Goal: Task Accomplishment & Management: Manage account settings

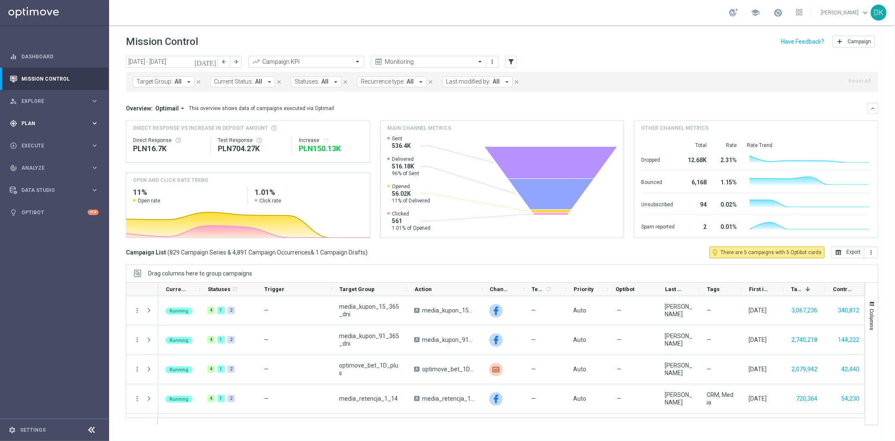
click at [60, 116] on div "gps_fixed Plan keyboard_arrow_right" at bounding box center [54, 123] width 108 height 22
click at [50, 139] on link "Target Groups" at bounding box center [54, 140] width 65 height 7
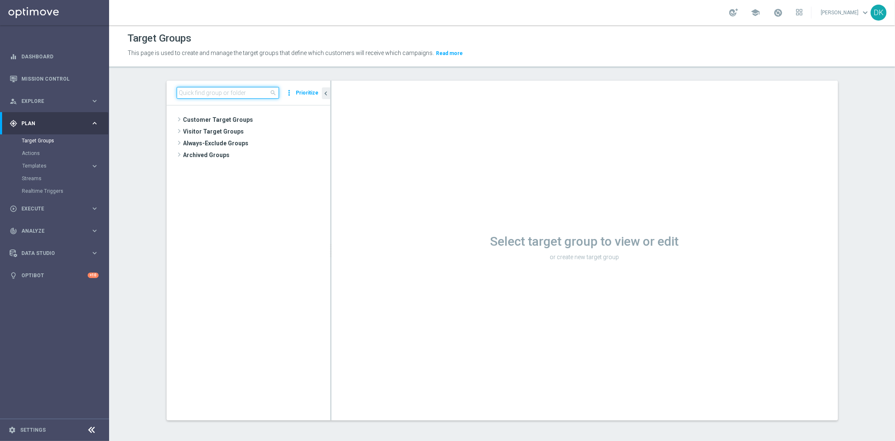
click at [234, 93] on input at bounding box center [228, 93] width 102 height 12
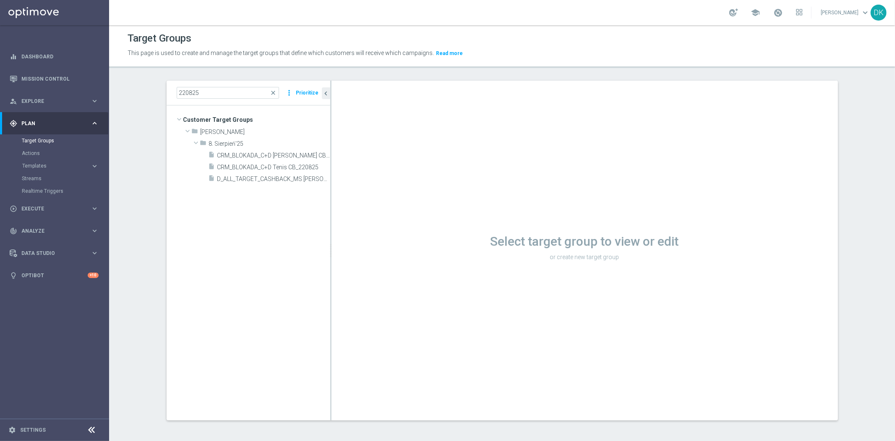
click at [276, 199] on tree-viewport "Customer Target Groups library_add create_new_folder folder" at bounding box center [249, 262] width 164 height 314
drag, startPoint x: 181, startPoint y: 93, endPoint x: 156, endPoint y: 95, distance: 25.3
click at [156, 95] on div "220825 close more_vert Prioritize Customer Target Groups library_add create_new…" at bounding box center [502, 257] width 705 height 353
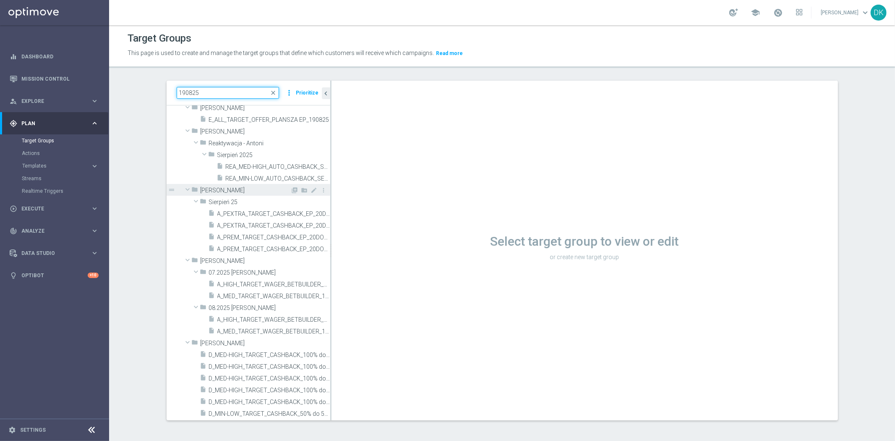
scroll to position [47, 0]
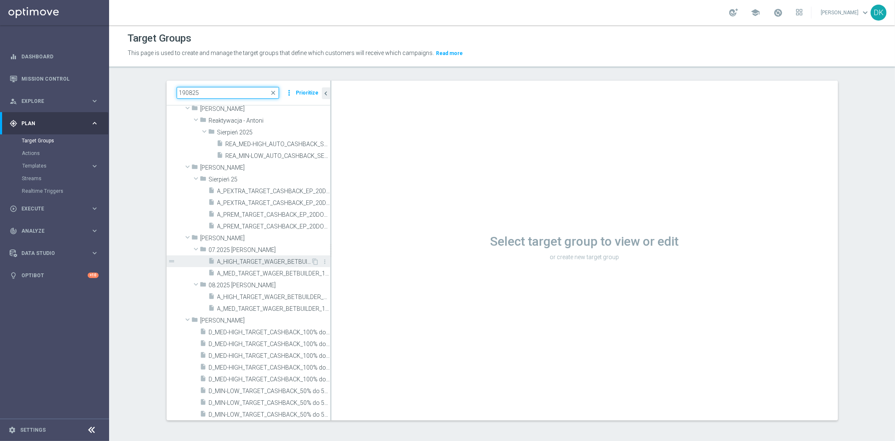
type input "190825"
click at [259, 262] on span "A_HIGH_TARGET_WAGER_BETBUILDER_190825" at bounding box center [264, 261] width 94 height 7
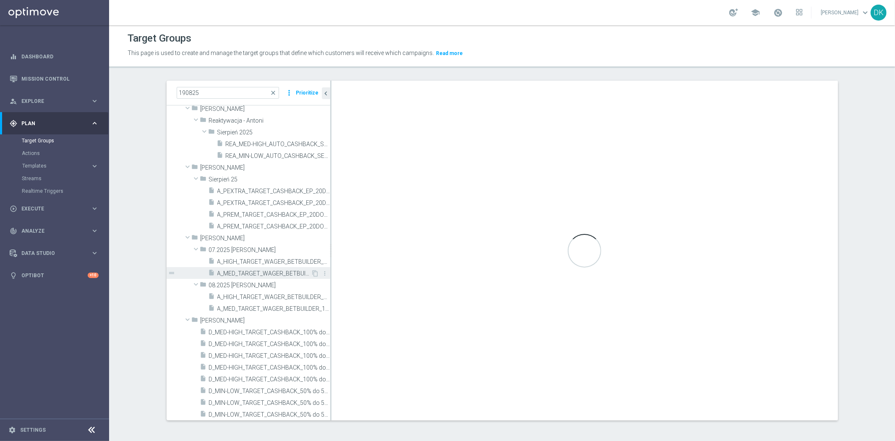
click at [253, 274] on span "A_MED_TARGET_WAGER_BETBUILDER_190825" at bounding box center [264, 273] width 94 height 7
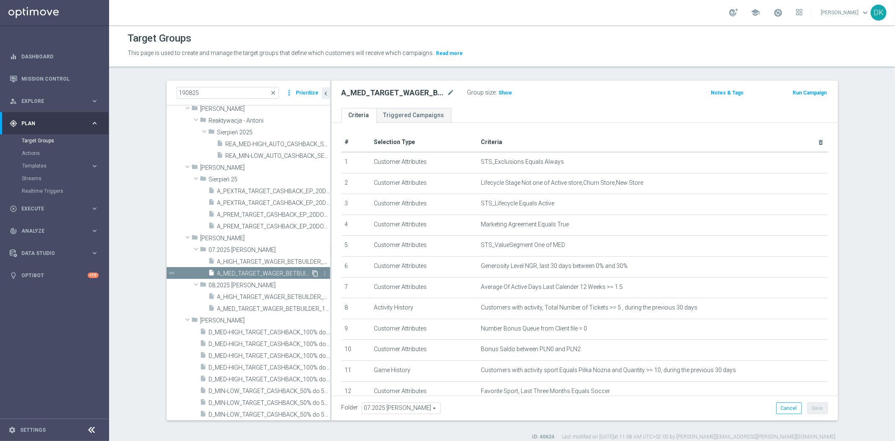
click at [312, 271] on icon "content_copy" at bounding box center [315, 273] width 7 height 7
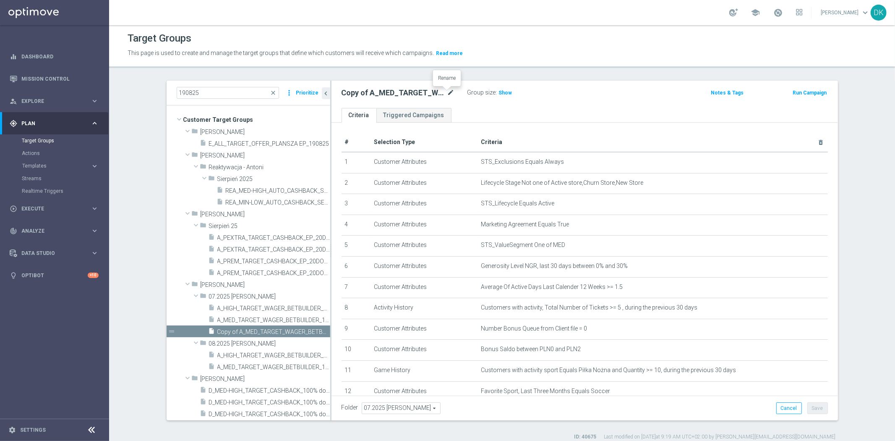
click at [449, 91] on icon "mode_edit" at bounding box center [451, 93] width 8 height 10
type input "A_MED_TARGET_WAGER_DO_200_220825"
click at [543, 113] on ul "Criteria Triggered Campaigns" at bounding box center [585, 115] width 507 height 15
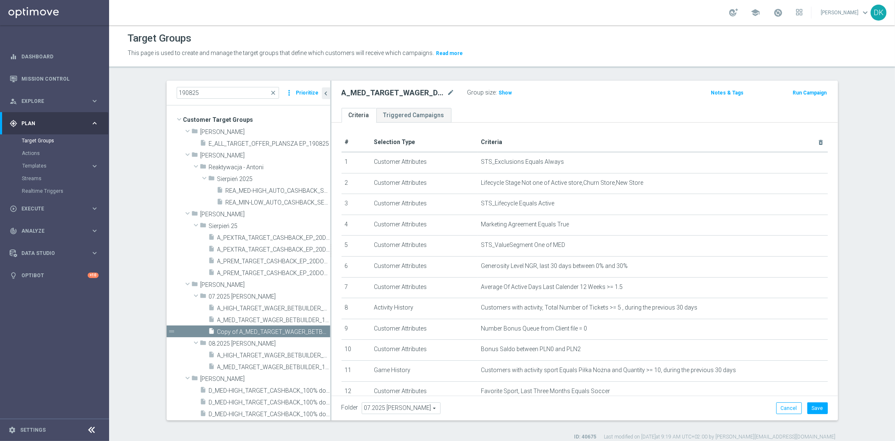
click at [396, 403] on span "07.2025 [PERSON_NAME]" at bounding box center [401, 408] width 78 height 11
click at [398, 404] on input "search" at bounding box center [401, 408] width 78 height 12
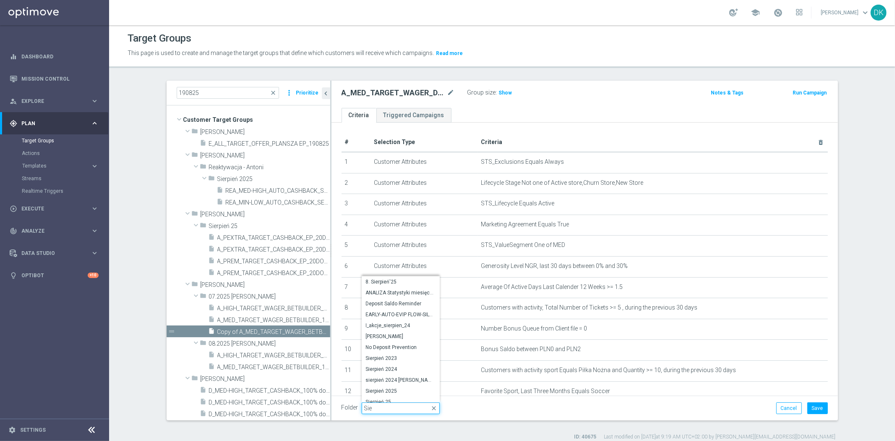
type input "Sier"
click at [392, 373] on span "Sierpień 25" at bounding box center [401, 374] width 70 height 7
type input "Sierpień 25"
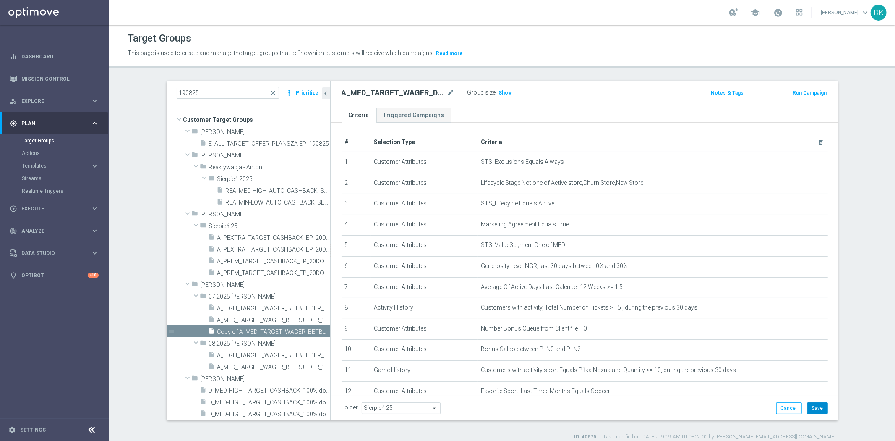
click at [813, 405] on button "Save" at bounding box center [818, 408] width 21 height 12
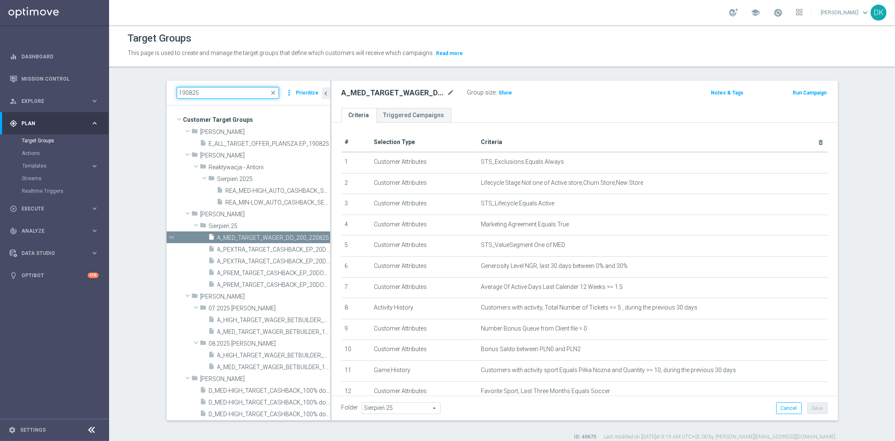
click at [217, 97] on input "190825" at bounding box center [228, 93] width 102 height 12
paste input "A_MED_TARGET_WAGER_DO_200_22"
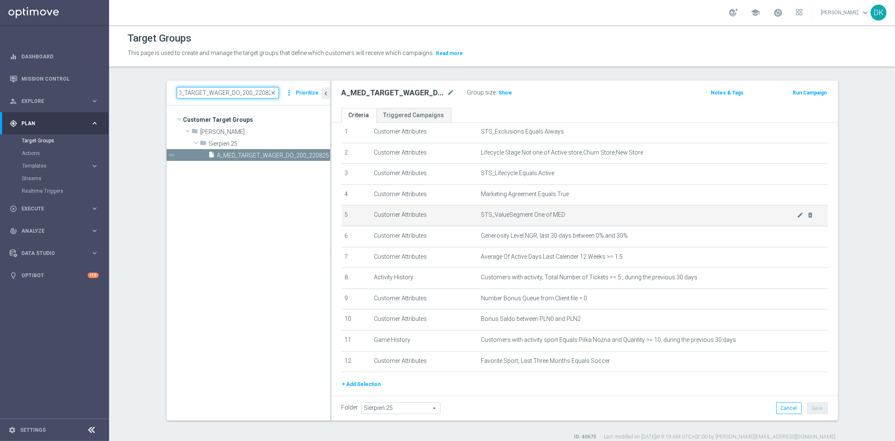
scroll to position [54, 0]
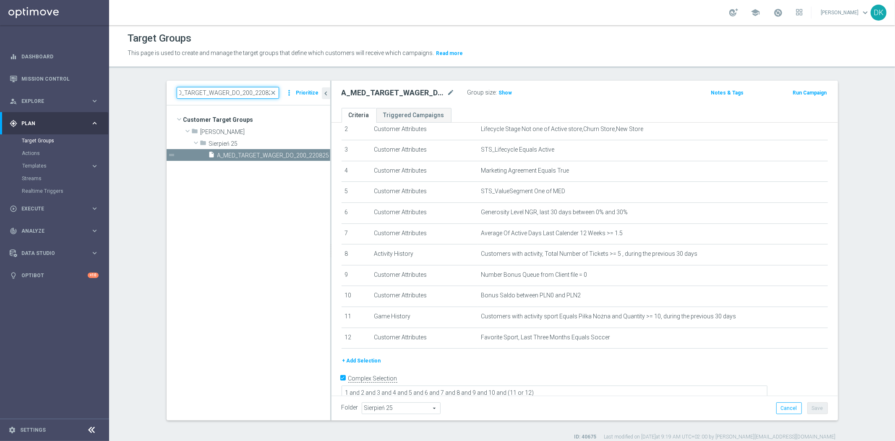
type input "A_MED_TARGET_WAGER_DO_200_220825"
click at [342, 378] on input "Complex Selection" at bounding box center [344, 380] width 5 height 12
checkbox input "false"
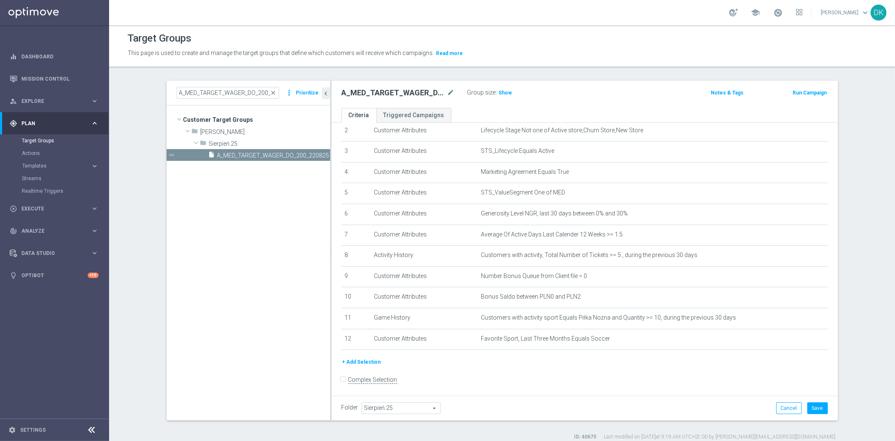
click at [303, 374] on tree-viewport "Customer Target Groups library_add create_new_folder folder" at bounding box center [249, 262] width 164 height 314
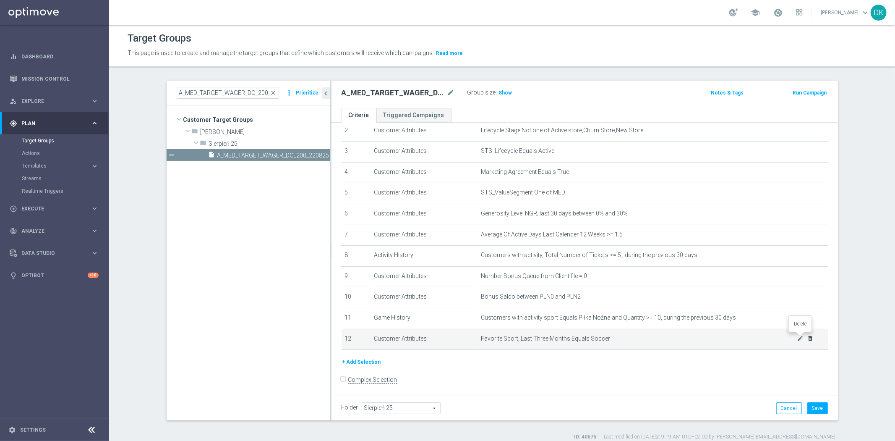
click at [807, 338] on icon "delete_forever" at bounding box center [810, 338] width 7 height 7
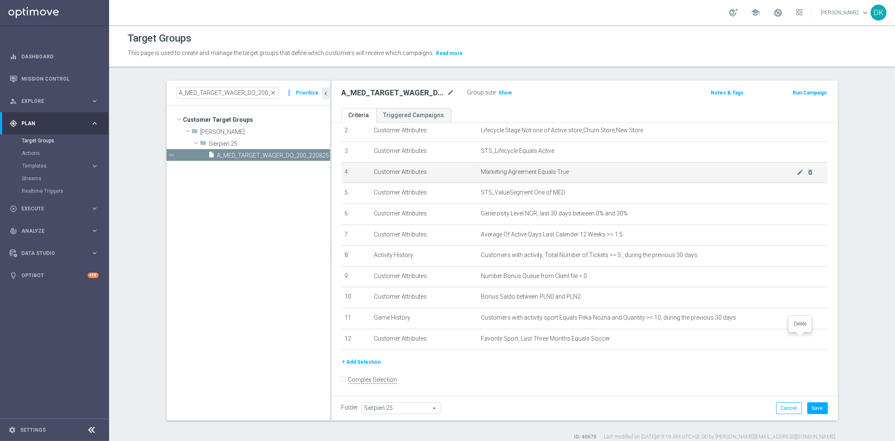
scroll to position [32, 0]
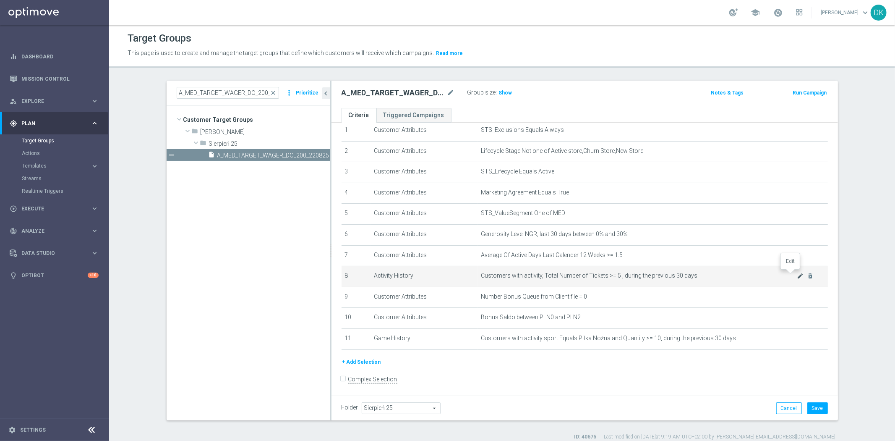
click at [797, 274] on icon "mode_edit" at bounding box center [800, 275] width 7 height 7
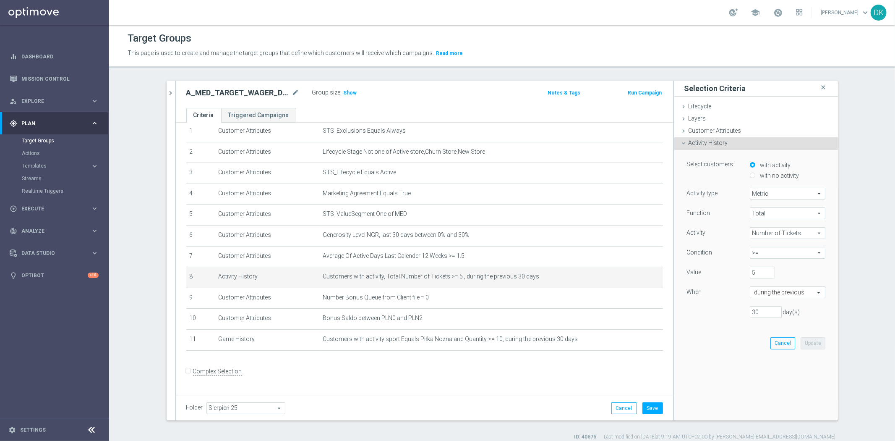
scroll to position [23, 0]
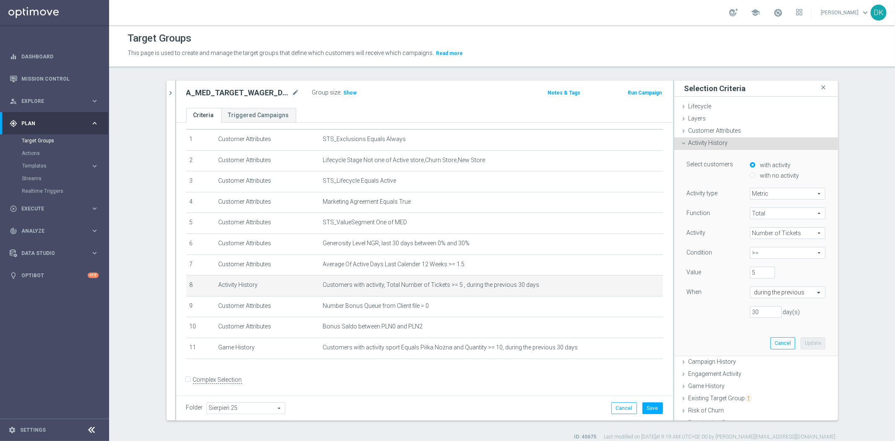
click at [782, 232] on span "Number of Tickets" at bounding box center [787, 232] width 75 height 11
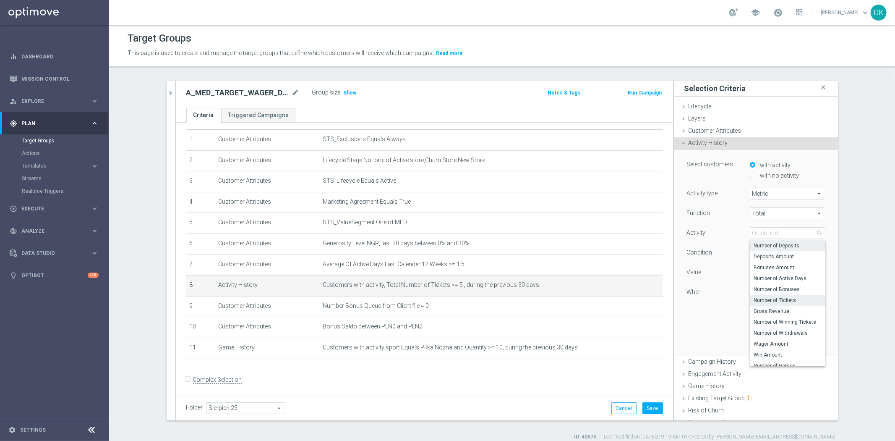
click at [787, 248] on span "Number of Deposits" at bounding box center [787, 245] width 67 height 7
type input "Number of Deposits"
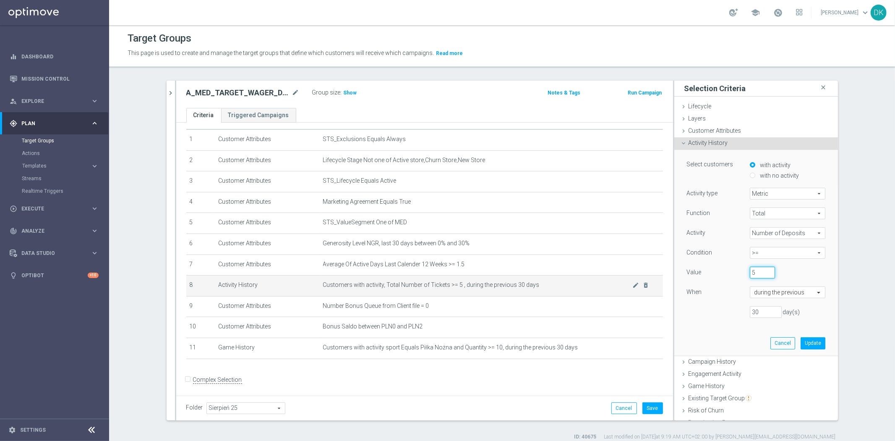
drag, startPoint x: 755, startPoint y: 271, endPoint x: 651, endPoint y: 279, distance: 103.9
click at [656, 279] on as-split "A_MED_TARGET_WAGER_DO_200_220825 close more_vert Prioritize Customer Target Gro…" at bounding box center [503, 251] width 672 height 340
type input "3"
click at [804, 340] on button "Update" at bounding box center [813, 343] width 25 height 12
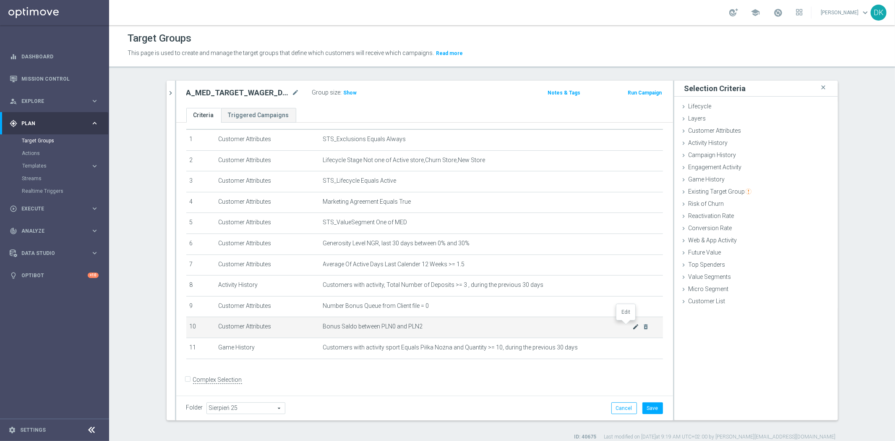
click at [633, 326] on icon "mode_edit" at bounding box center [636, 326] width 7 height 7
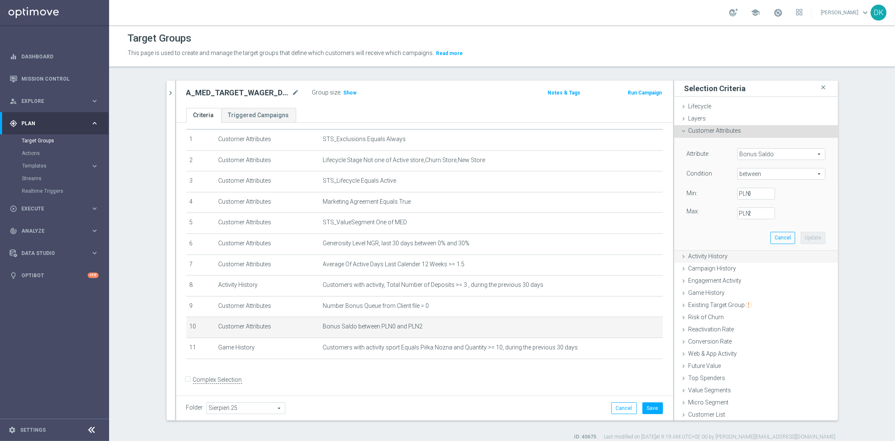
click at [727, 258] on div "Activity History done selection updated" at bounding box center [756, 257] width 164 height 13
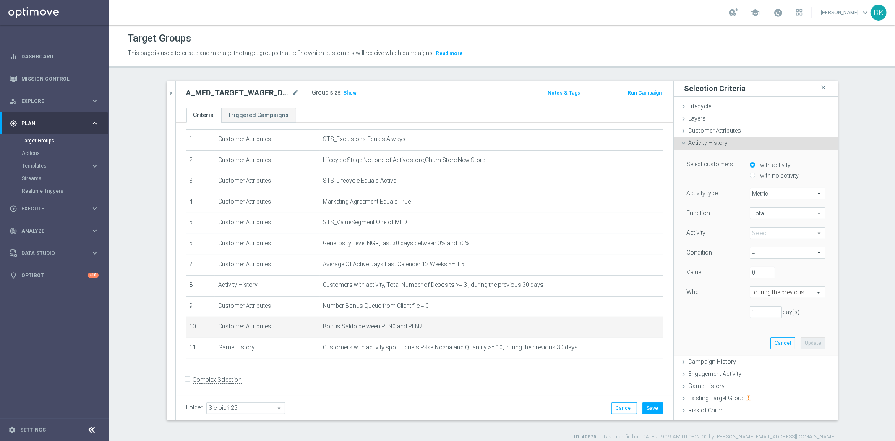
click at [788, 234] on span at bounding box center [787, 232] width 75 height 11
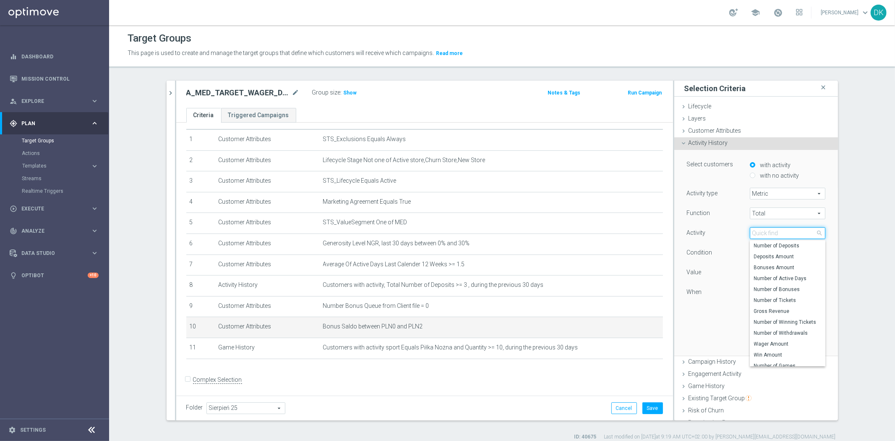
click at [788, 234] on input "search" at bounding box center [788, 233] width 76 height 12
click at [778, 342] on span "Wager Amount" at bounding box center [787, 343] width 67 height 7
type input "Wager Amount"
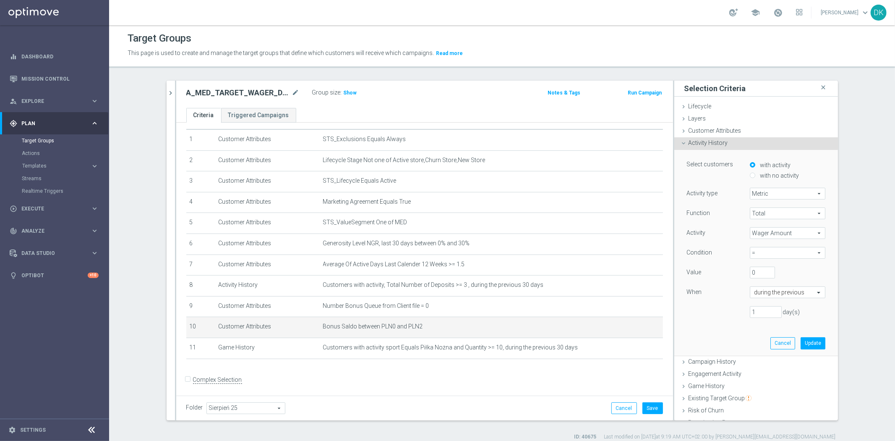
click at [769, 256] on span "=" at bounding box center [787, 252] width 75 height 11
click at [758, 317] on span "<=" at bounding box center [787, 319] width 67 height 7
type input "<="
drag, startPoint x: 752, startPoint y: 270, endPoint x: 714, endPoint y: 278, distance: 39.5
click at [714, 278] on div "Value 0" at bounding box center [756, 273] width 151 height 13
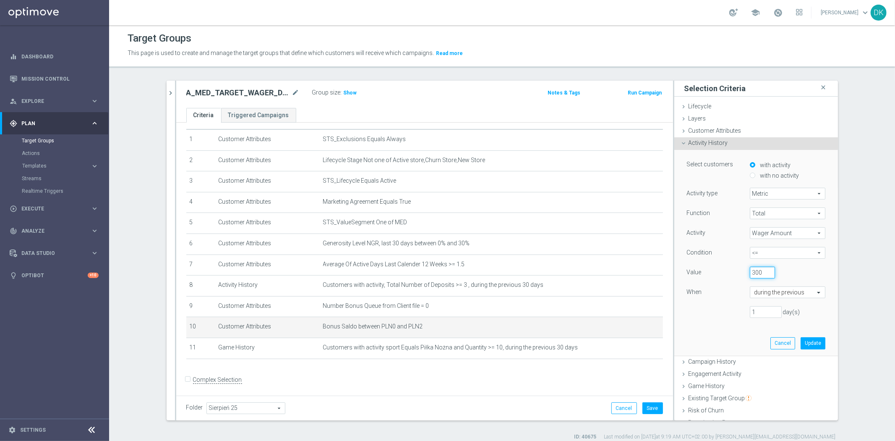
type input "300"
click at [775, 292] on input "text" at bounding box center [780, 293] width 50 height 8
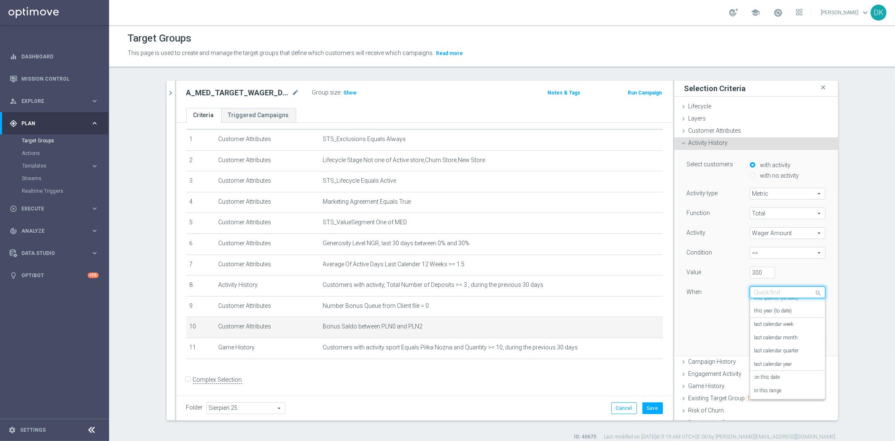
scroll to position [60, 0]
click at [792, 326] on div "last calendar week" at bounding box center [788, 323] width 66 height 13
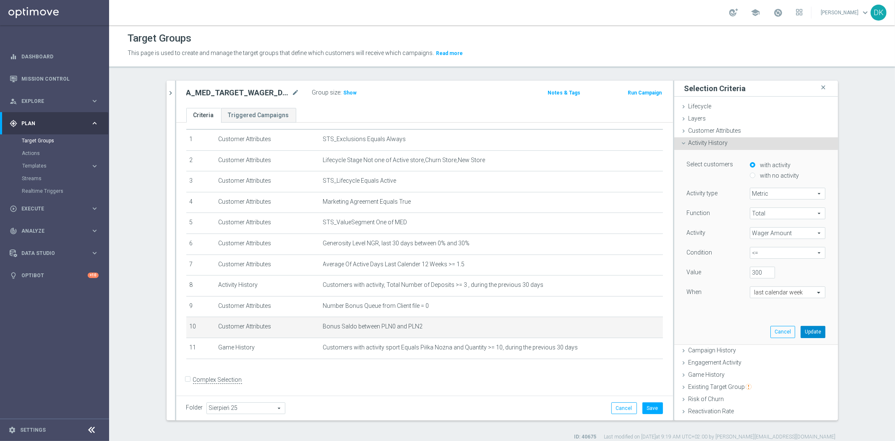
click at [801, 328] on button "Update" at bounding box center [813, 332] width 25 height 12
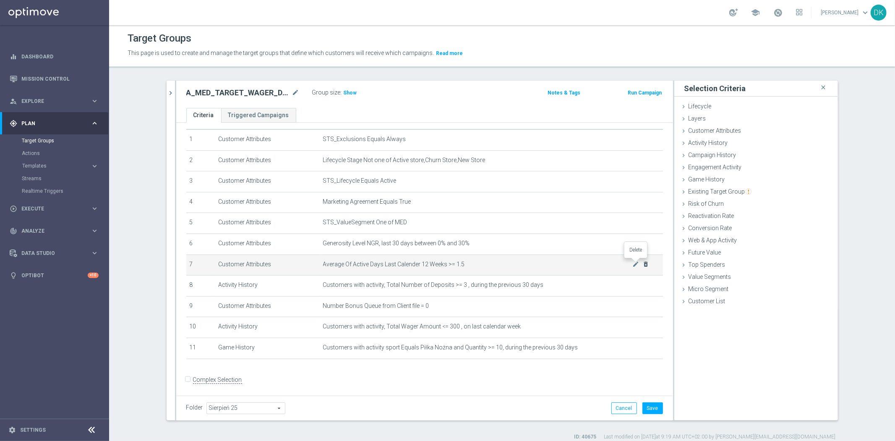
click at [643, 263] on icon "delete_forever" at bounding box center [646, 264] width 7 height 7
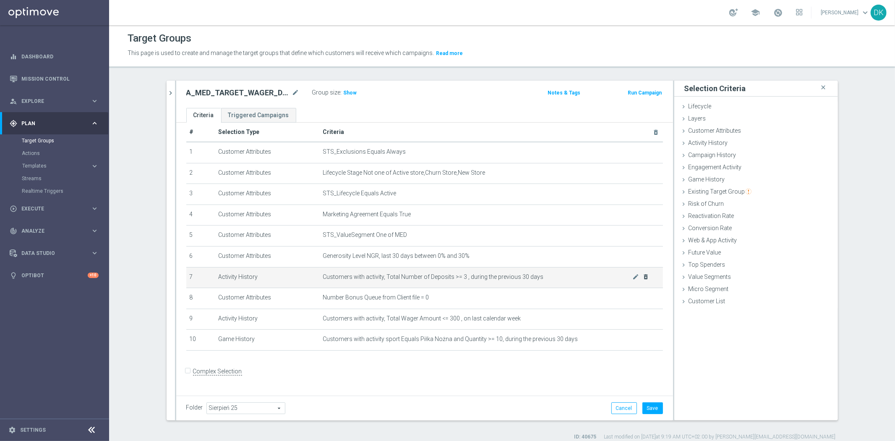
scroll to position [2, 0]
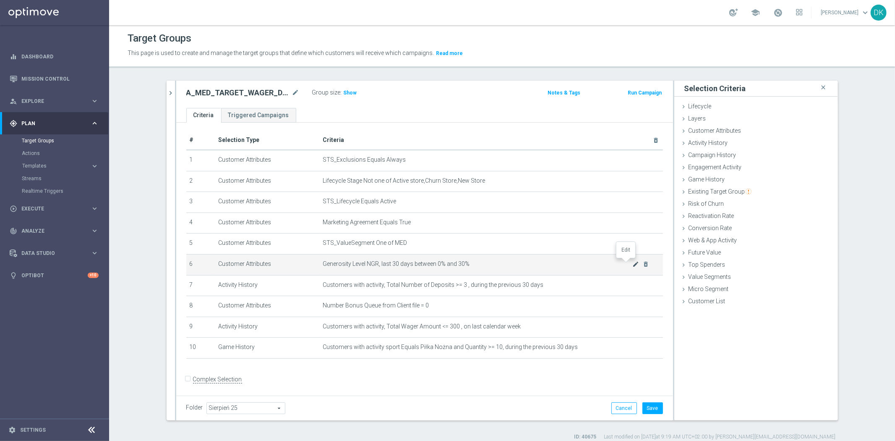
click at [633, 262] on icon "mode_edit" at bounding box center [636, 264] width 7 height 7
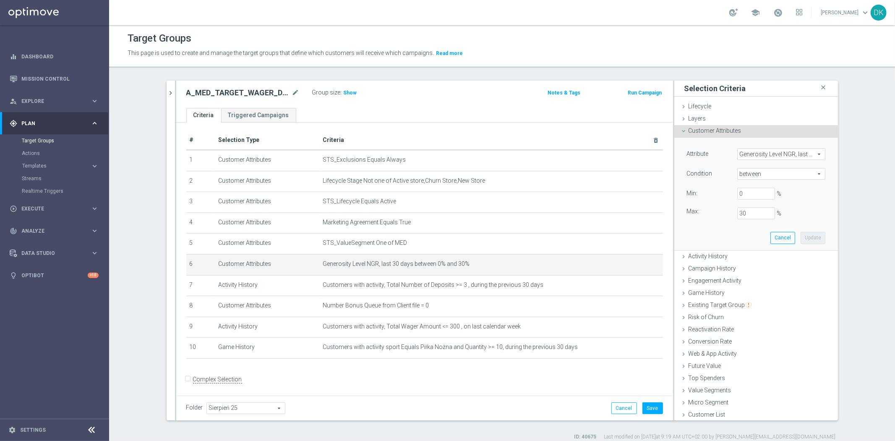
click at [753, 154] on span "Generosity Level NGR, last 30 days" at bounding box center [781, 154] width 87 height 11
click at [0, 0] on input "search" at bounding box center [0, 0] width 0 height 0
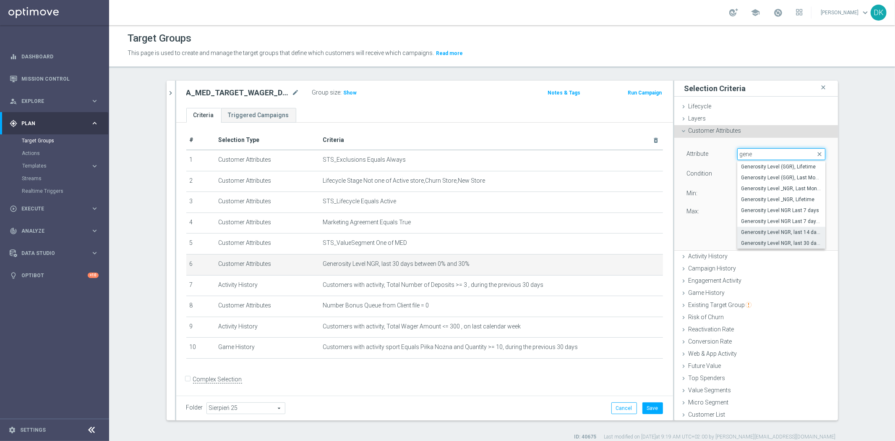
type input "gene"
click at [787, 229] on span "Generosity Level NGR, last 14 days" at bounding box center [782, 232] width 80 height 7
type input "Generosity Level NGR, last 14 days"
type input "="
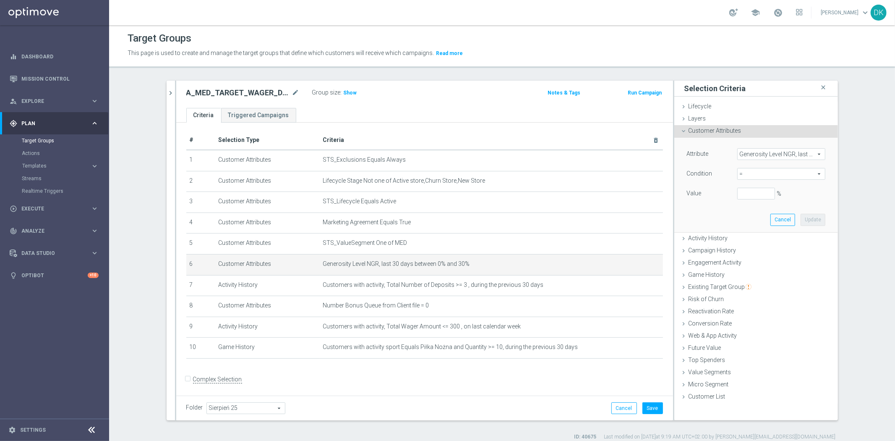
click at [769, 174] on span "=" at bounding box center [781, 173] width 87 height 11
click at [770, 248] on span "between" at bounding box center [782, 251] width 80 height 7
type input "between"
click at [744, 191] on input "%" at bounding box center [756, 194] width 38 height 12
type input "0"
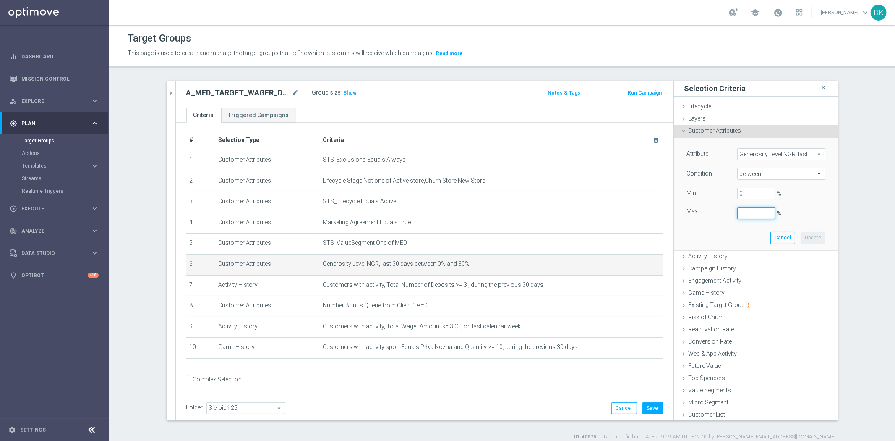
click at [748, 209] on input "%" at bounding box center [756, 213] width 38 height 12
click at [804, 238] on button "Update" at bounding box center [813, 238] width 25 height 12
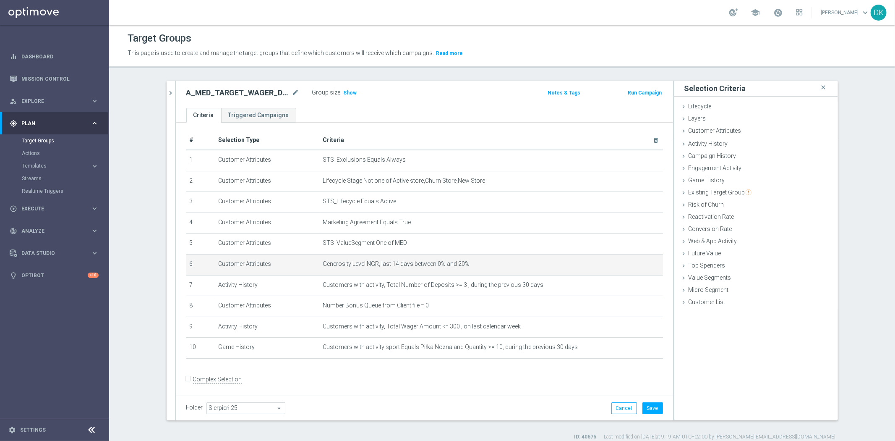
type input "0.2"
click at [647, 405] on button "Save" at bounding box center [653, 408] width 21 height 12
click at [346, 98] on div "Group size : Show" at bounding box center [354, 93] width 84 height 12
click at [345, 96] on h3 "Show" at bounding box center [350, 92] width 15 height 9
click at [433, 393] on form "Complex Selection Invalid Expression" at bounding box center [424, 388] width 477 height 31
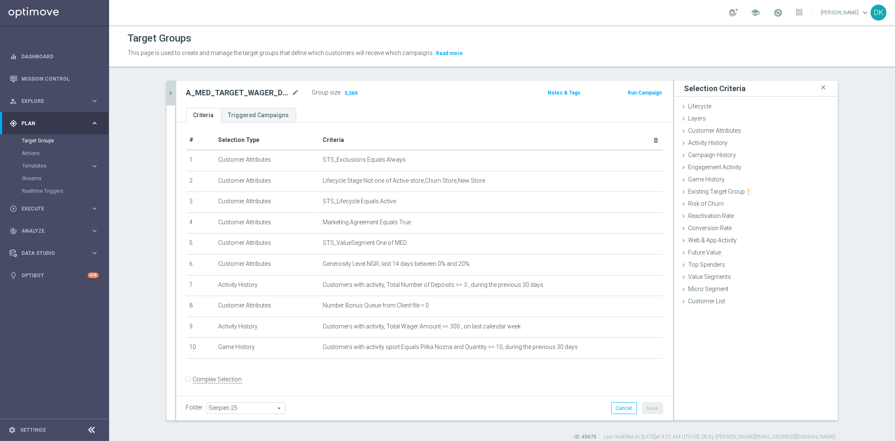
click at [167, 90] on icon "chevron_right" at bounding box center [171, 93] width 8 height 8
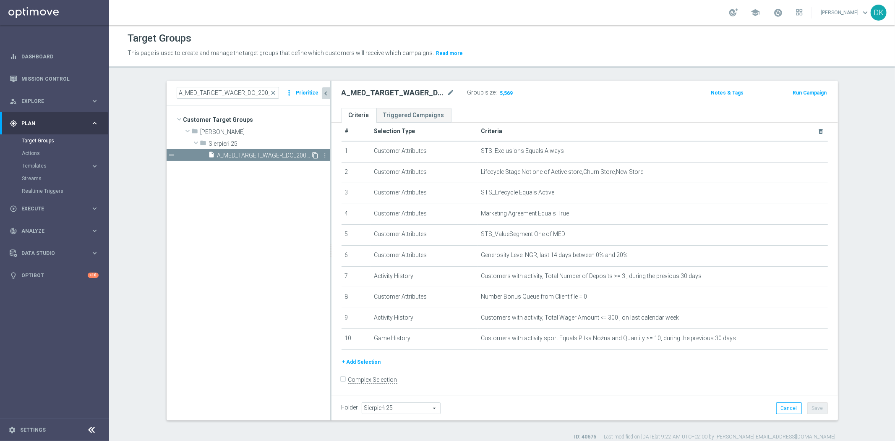
click at [312, 154] on icon "content_copy" at bounding box center [315, 155] width 7 height 7
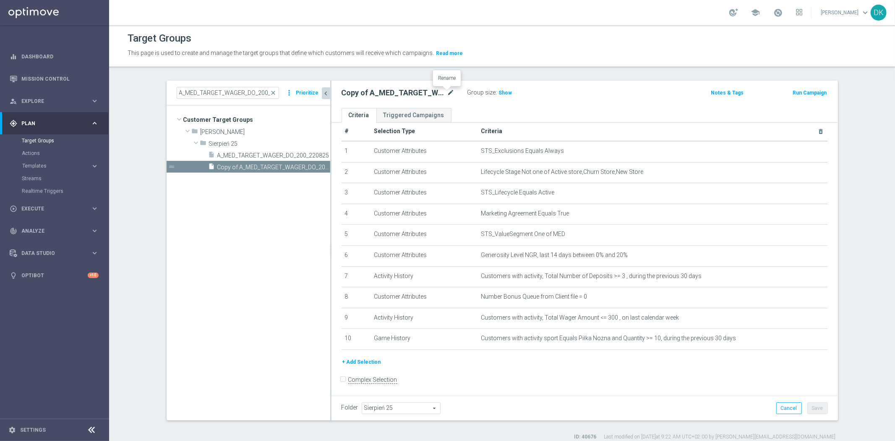
click at [447, 91] on icon "mode_edit" at bounding box center [451, 93] width 8 height 10
type input "A_HIGH_TARGET_WAGER_DO_800_220825"
click at [530, 373] on form "Complex Selection Invalid Expression" at bounding box center [585, 388] width 486 height 31
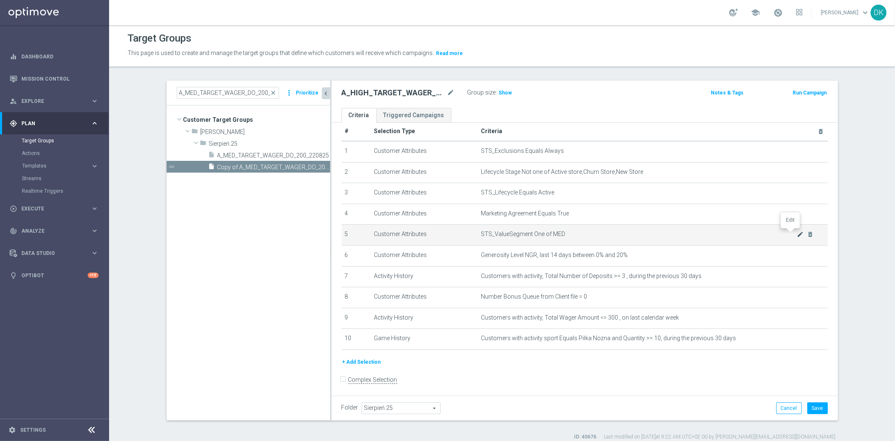
click at [797, 235] on icon "mode_edit" at bounding box center [800, 234] width 7 height 7
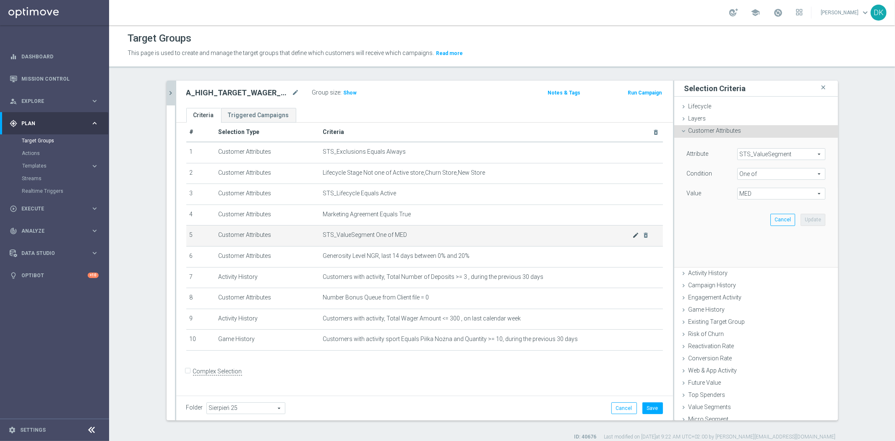
scroll to position [2, 0]
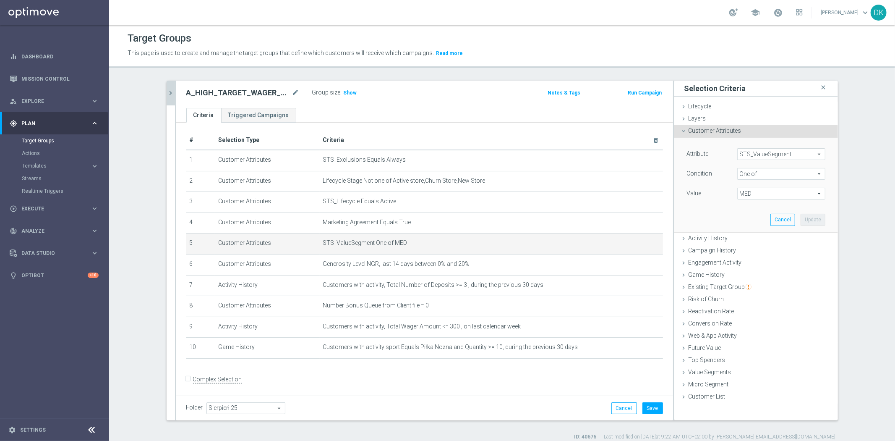
click at [764, 192] on span "MED" at bounding box center [781, 193] width 87 height 11
click at [744, 248] on input "MED" at bounding box center [746, 249] width 5 height 5
checkbox input "false"
type input "Select"
click at [744, 217] on input "HIGH" at bounding box center [746, 216] width 5 height 5
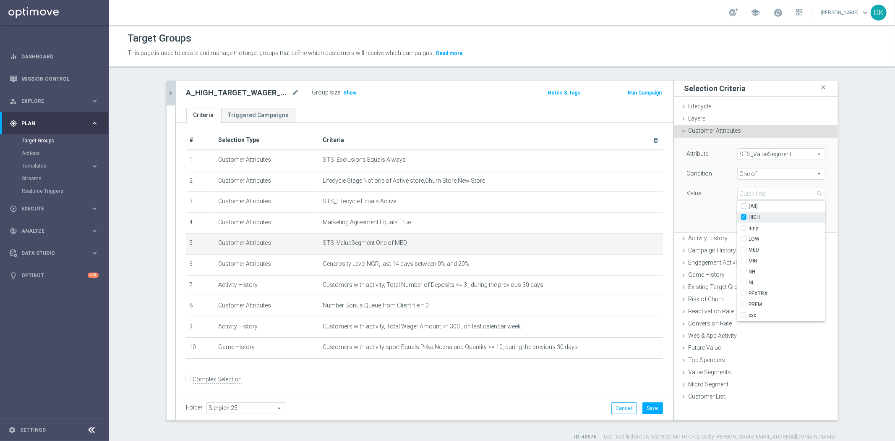
checkbox input "true"
type input "HIGH"
click at [715, 213] on div "Attribute STS_ValueSegment STS_ValueSegment arrow_drop_down search Condition On…" at bounding box center [756, 185] width 151 height 94
click at [808, 220] on button "Update" at bounding box center [813, 220] width 25 height 12
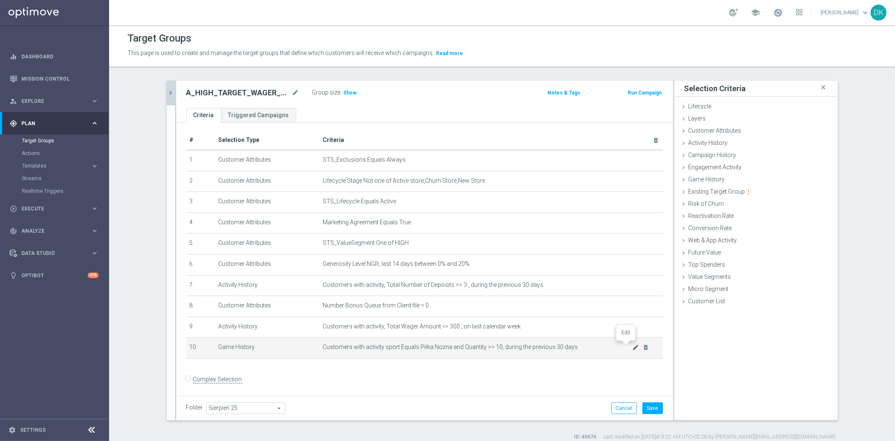
click at [633, 346] on icon "mode_edit" at bounding box center [636, 347] width 7 height 7
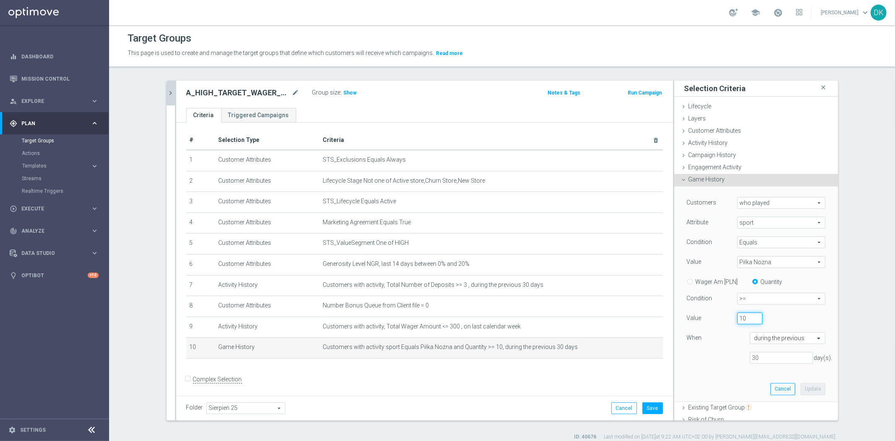
drag, startPoint x: 736, startPoint y: 319, endPoint x: 728, endPoint y: 320, distance: 8.0
click at [731, 320] on div "10" at bounding box center [750, 318] width 38 height 12
type input "20"
click at [801, 385] on button "Update" at bounding box center [813, 389] width 25 height 12
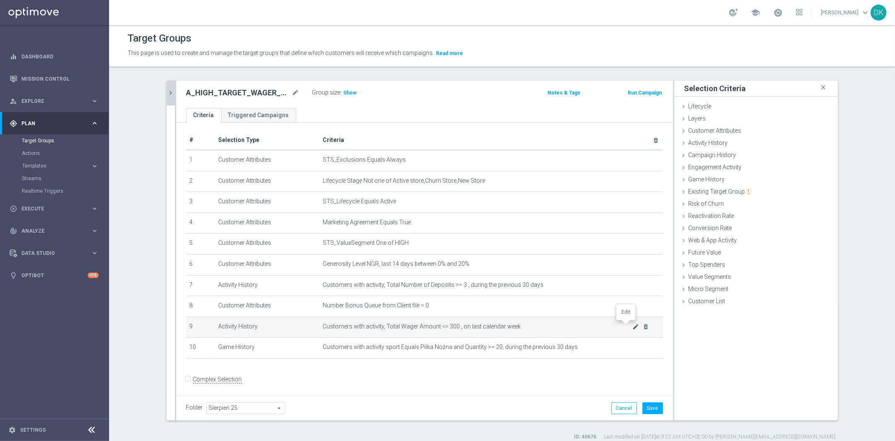
click at [633, 325] on icon "mode_edit" at bounding box center [636, 326] width 7 height 7
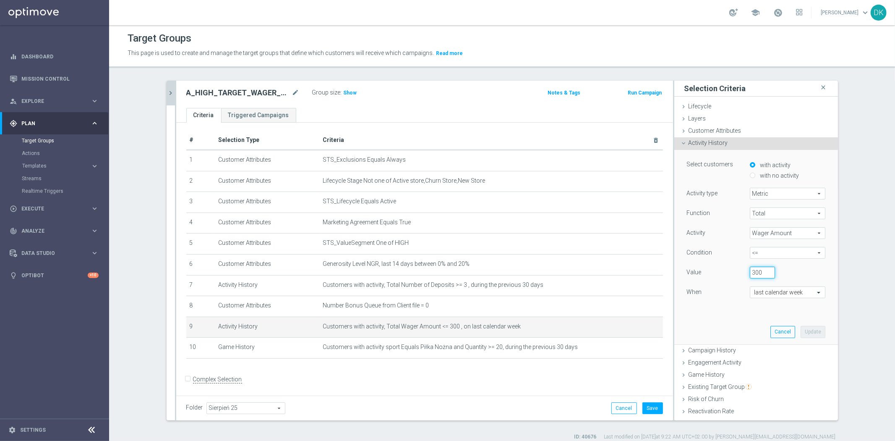
drag, startPoint x: 749, startPoint y: 274, endPoint x: 741, endPoint y: 274, distance: 8.4
click at [744, 274] on div "300" at bounding box center [763, 273] width 38 height 12
type input "2500"
click at [805, 332] on button "Update" at bounding box center [813, 332] width 25 height 12
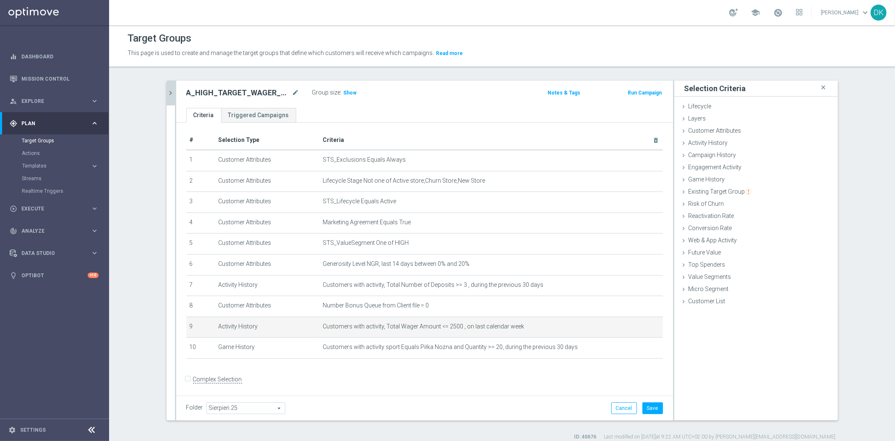
click at [662, 408] on div "Folder Sierpień 25 Sierpień 25 arrow_drop_down search Cancel Save Saving..." at bounding box center [424, 407] width 497 height 25
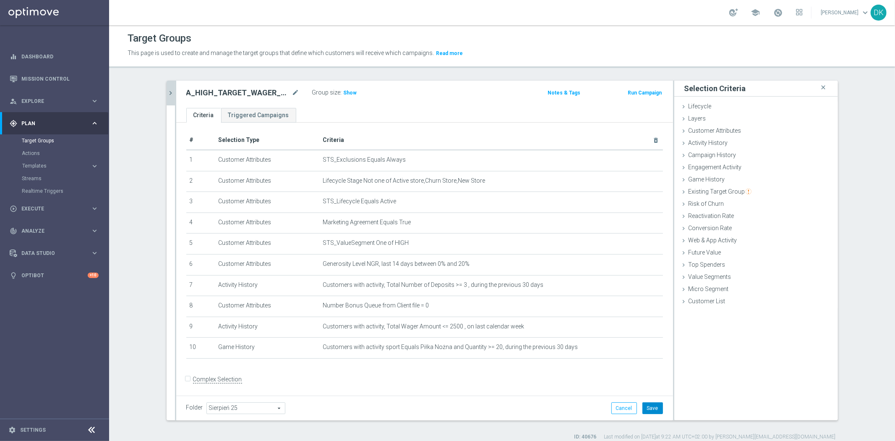
click at [653, 406] on button "Save" at bounding box center [653, 408] width 21 height 12
click at [345, 94] on span "Show" at bounding box center [350, 93] width 13 height 6
click at [170, 95] on icon "chevron_right" at bounding box center [171, 93] width 8 height 8
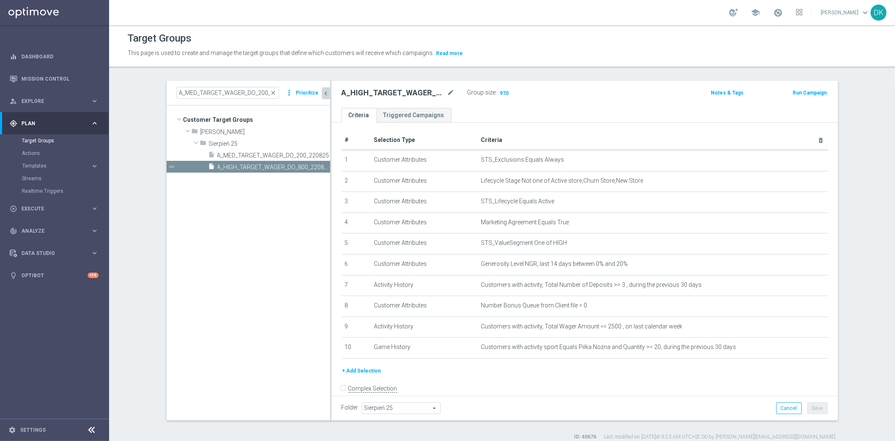
scroll to position [11, 0]
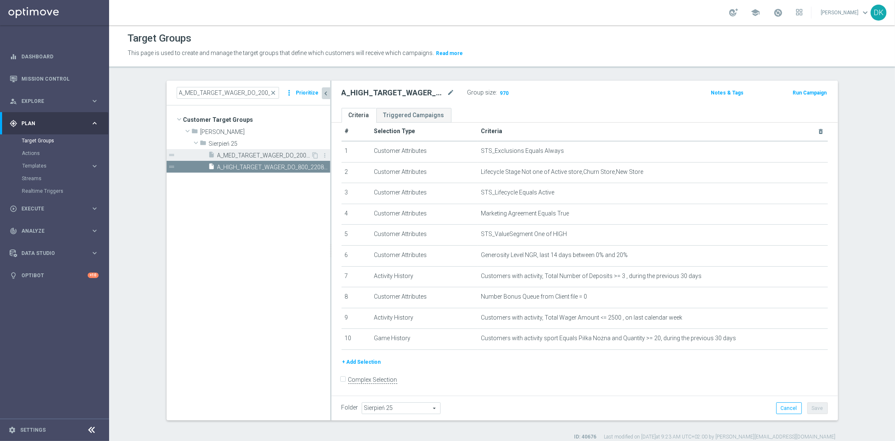
click at [220, 152] on span "A_MED_TARGET_WAGER_DO_200_220825" at bounding box center [264, 155] width 94 height 7
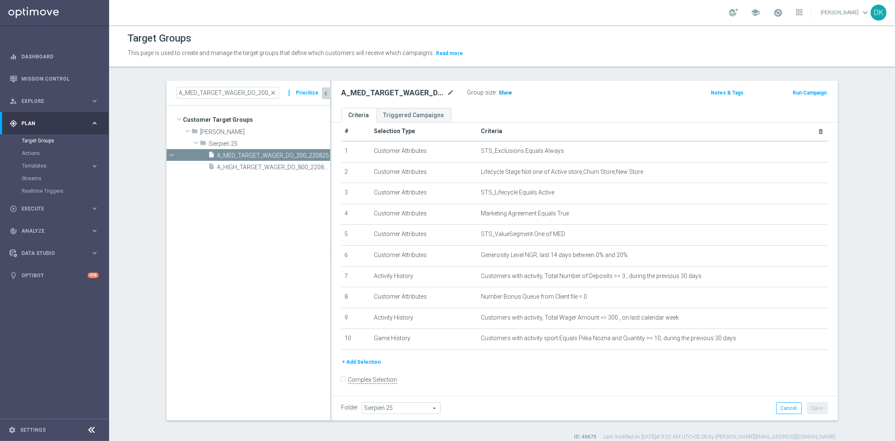
click at [502, 91] on span "Show" at bounding box center [505, 93] width 13 height 6
click at [248, 257] on tree-viewport "Customer Target Groups library_add create_new_folder folder" at bounding box center [249, 262] width 164 height 314
click at [237, 168] on span "A_HIGH_TARGET_WAGER_DO_800_220825" at bounding box center [273, 167] width 113 height 7
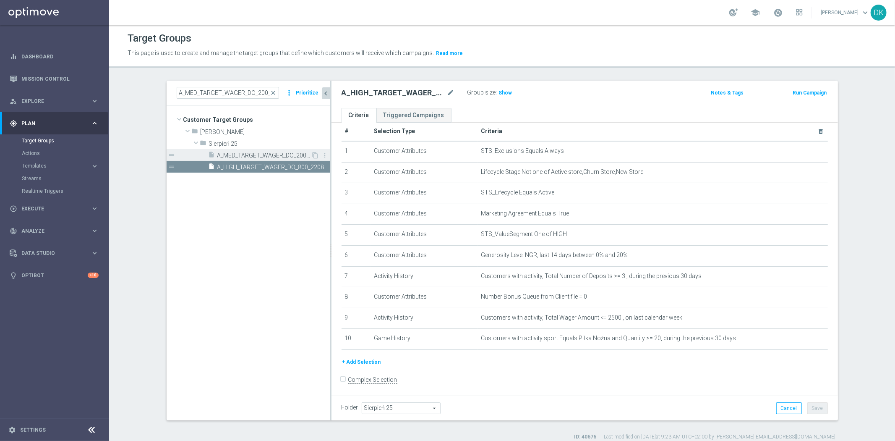
click at [270, 155] on span "A_MED_TARGET_WAGER_DO_200_220825" at bounding box center [264, 155] width 94 height 7
